Goal: Transaction & Acquisition: Download file/media

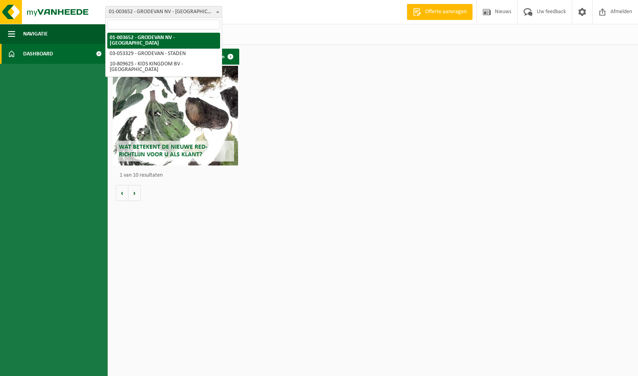
click at [213, 12] on span "01-003652 - GRODEVAN NV - [GEOGRAPHIC_DATA]" at bounding box center [164, 11] width 116 height 11
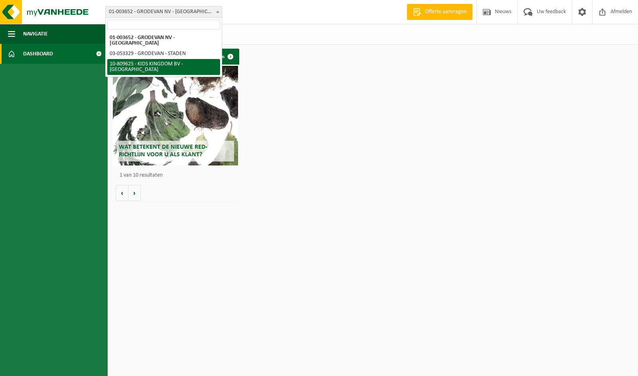
select select "35722"
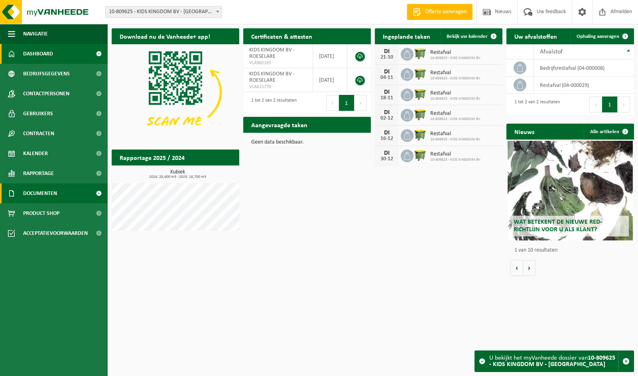
click at [38, 194] on span "Documenten" at bounding box center [40, 194] width 34 height 20
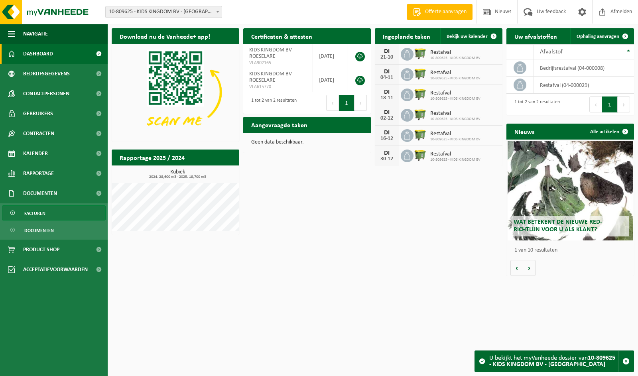
click at [37, 213] on span "Facturen" at bounding box center [34, 213] width 21 height 15
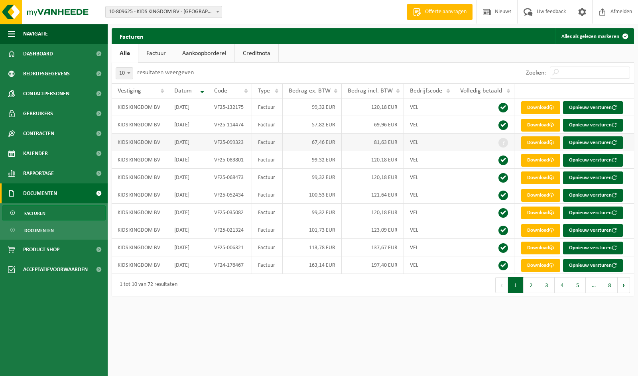
click at [548, 144] on link "Download" at bounding box center [540, 142] width 39 height 13
click at [531, 290] on button "2" at bounding box center [532, 285] width 16 height 16
click at [40, 172] on span "Rapportage" at bounding box center [38, 174] width 31 height 20
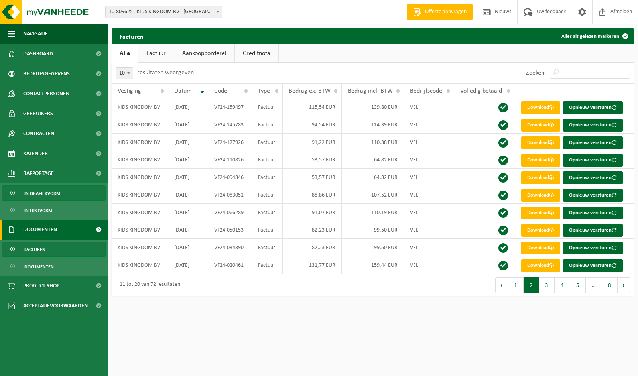
click at [39, 195] on span "In grafiekvorm" at bounding box center [42, 193] width 36 height 15
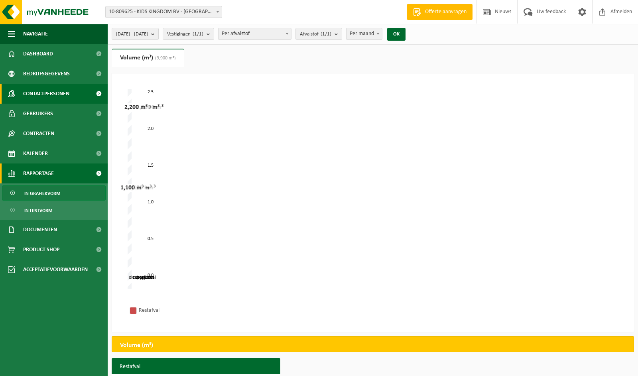
click at [47, 94] on span "Contactpersonen" at bounding box center [46, 94] width 46 height 20
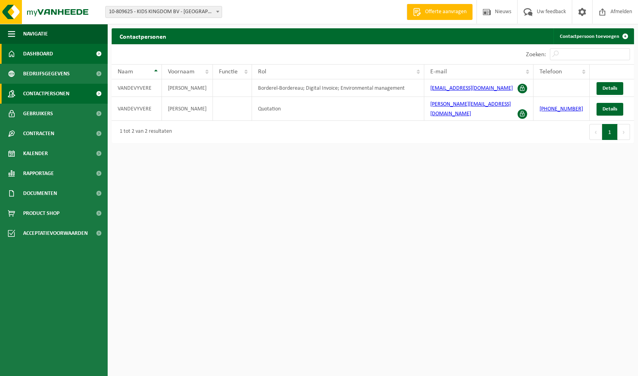
click at [51, 52] on span "Dashboard" at bounding box center [38, 54] width 30 height 20
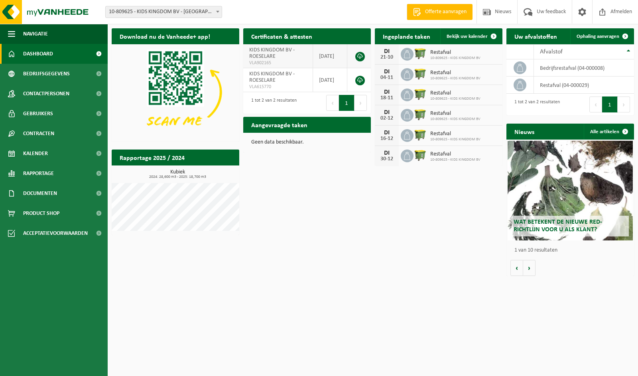
click at [359, 55] on link at bounding box center [361, 57] width 10 height 10
